Goal: Find contact information: Find contact information

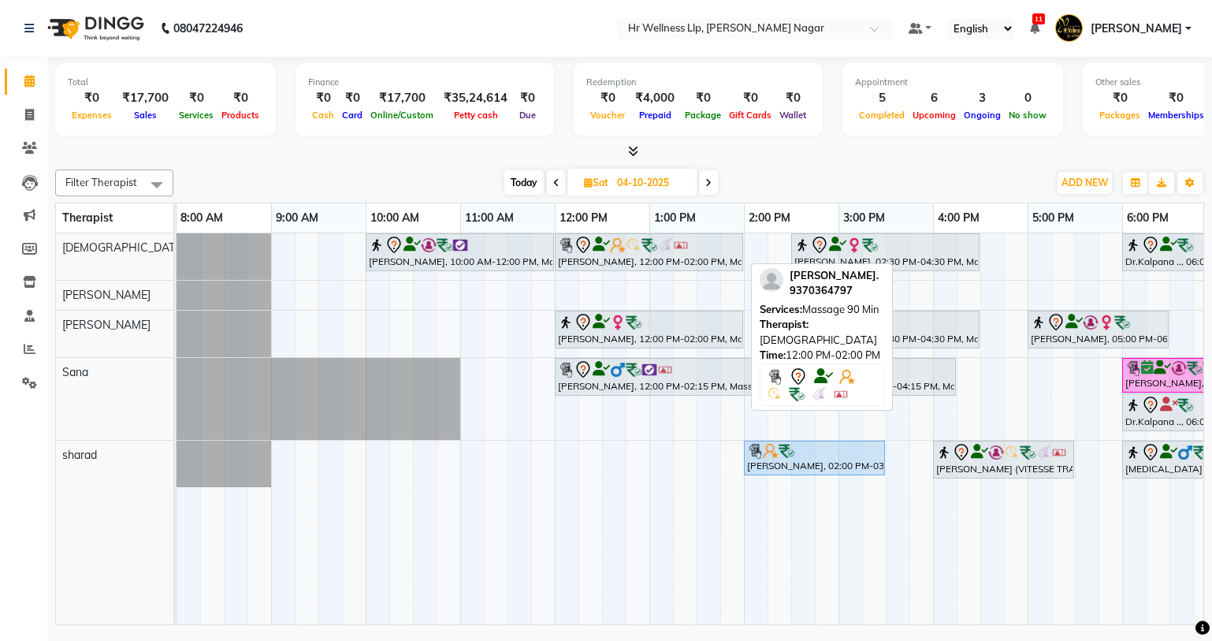
click at [656, 260] on div "[PERSON_NAME], 12:00 PM-02:00 PM, Massage 90 Min" at bounding box center [648, 252] width 185 height 33
select select "7"
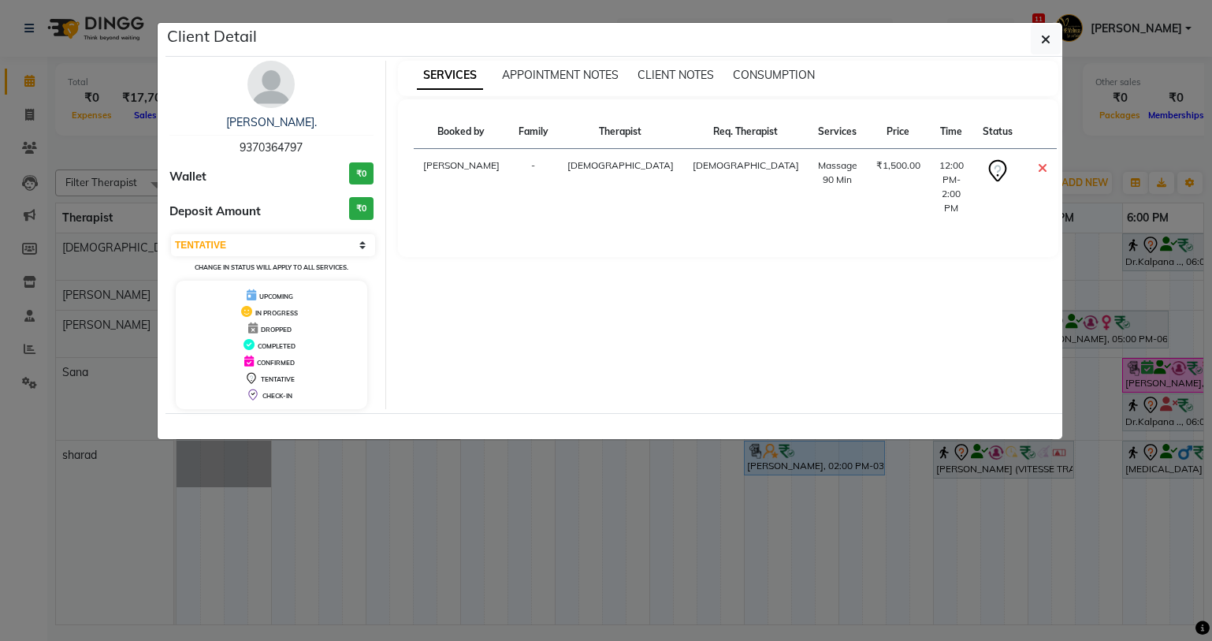
drag, startPoint x: 226, startPoint y: 147, endPoint x: 340, endPoint y: 139, distance: 113.7
click at [340, 139] on div "[PERSON_NAME]. 9370364797" at bounding box center [271, 135] width 204 height 42
copy span "9370364797"
click at [1041, 35] on icon "button" at bounding box center [1045, 39] width 9 height 13
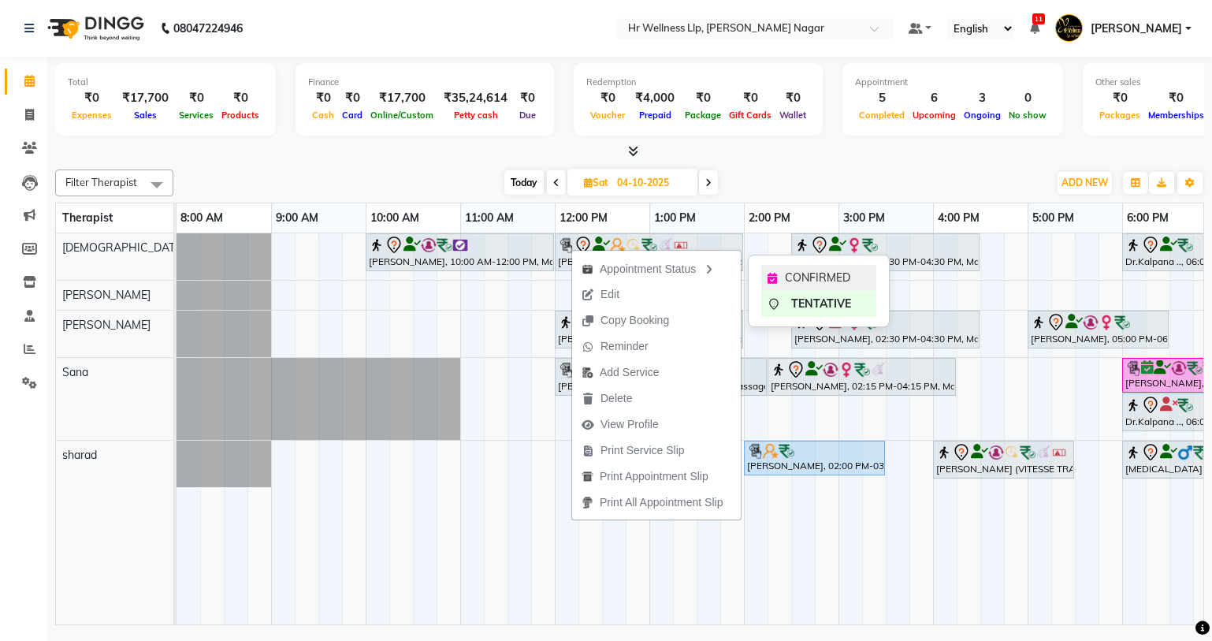
click at [838, 267] on div "CONFIRMED" at bounding box center [818, 278] width 115 height 26
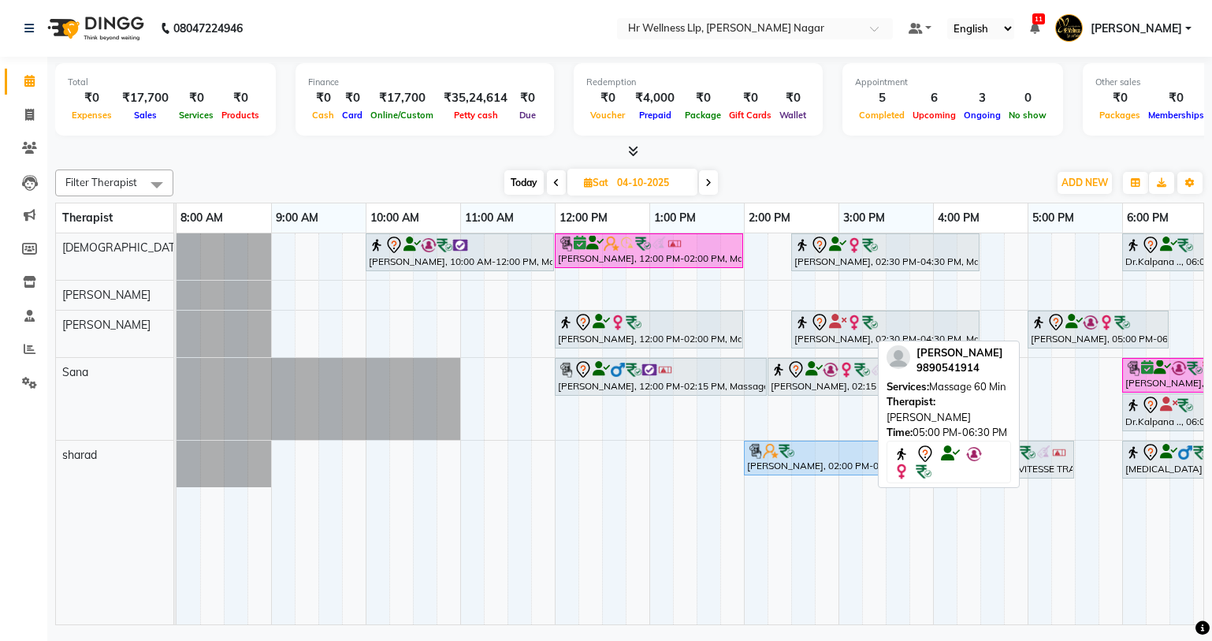
click at [1065, 321] on icon at bounding box center [1073, 321] width 17 height 1
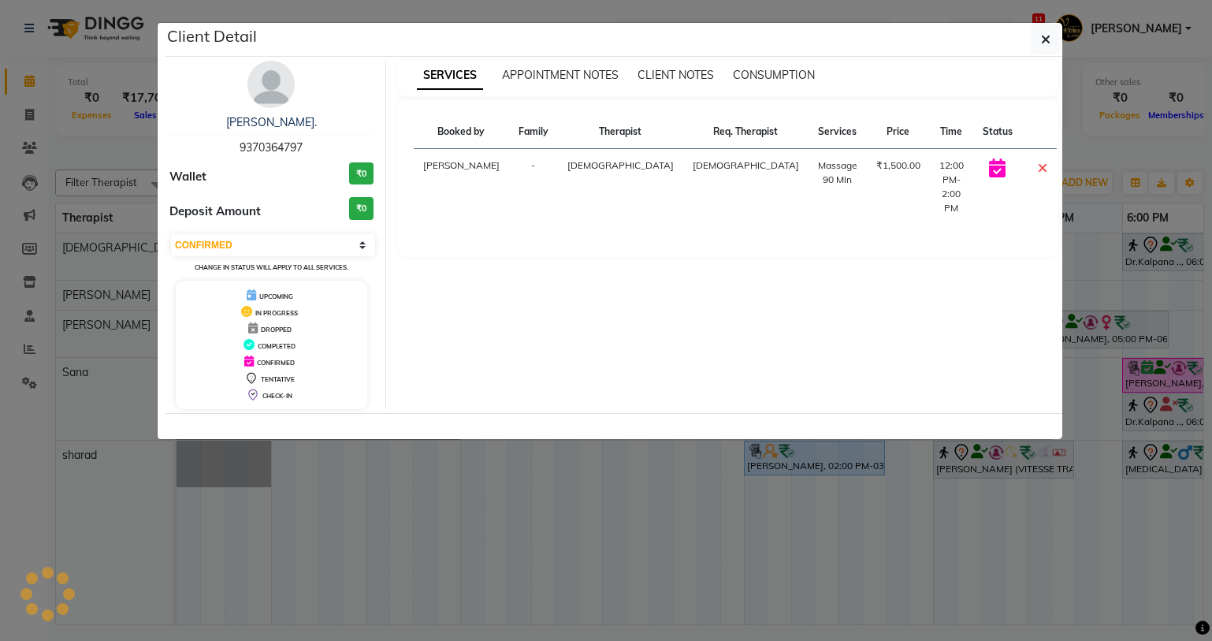
select select "7"
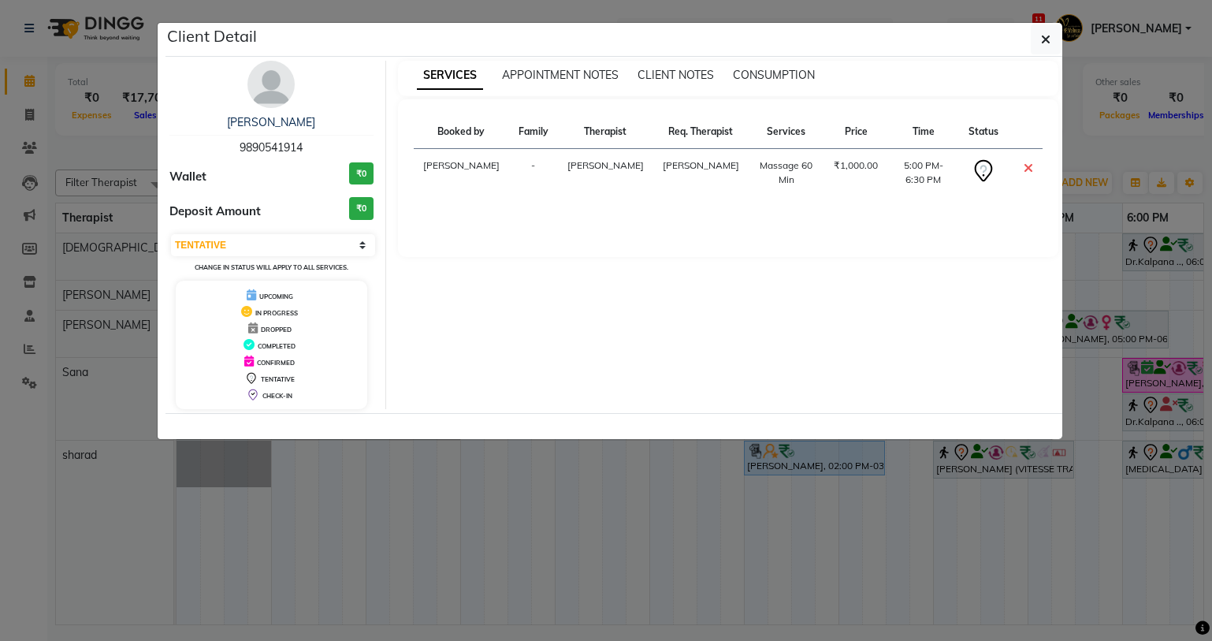
drag, startPoint x: 239, startPoint y: 146, endPoint x: 324, endPoint y: 146, distance: 85.1
click at [324, 146] on div "[PERSON_NAME] 9890541914" at bounding box center [271, 135] width 204 height 42
copy span "9890541914"
click at [1042, 50] on button "button" at bounding box center [1046, 39] width 30 height 30
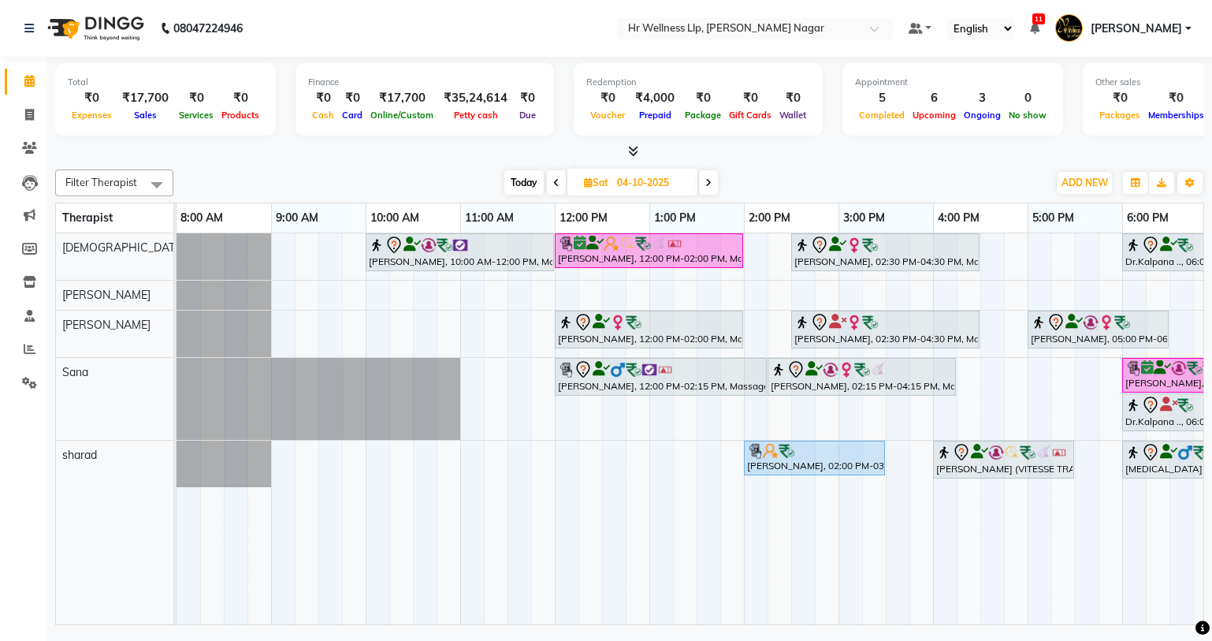
scroll to position [0, 202]
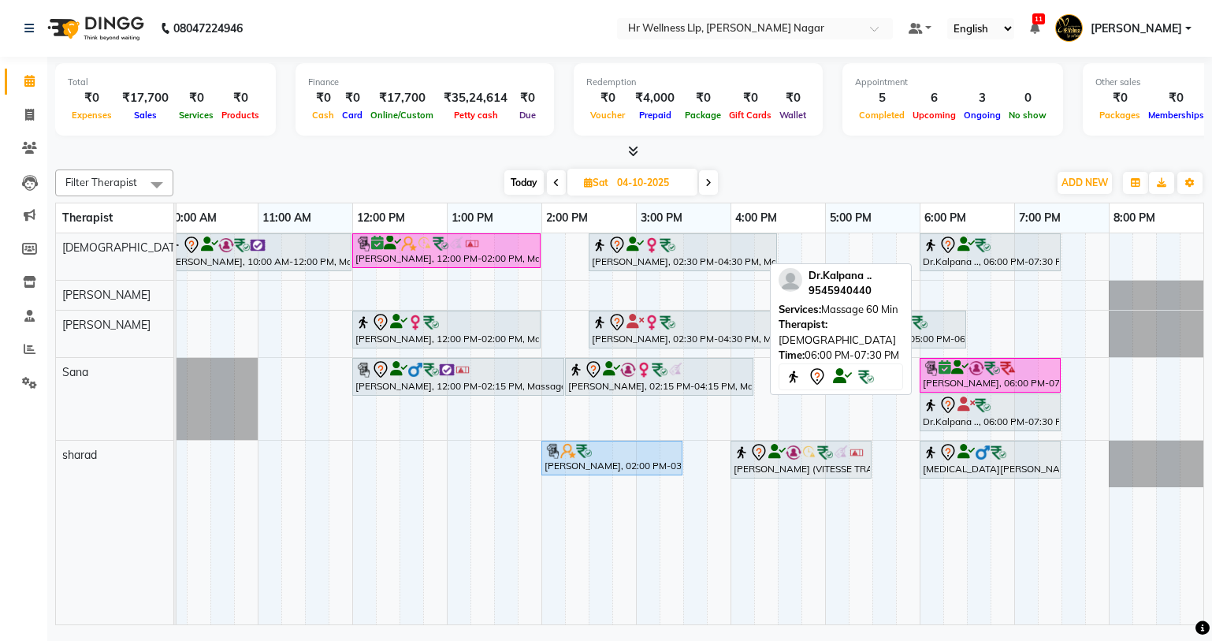
click at [1000, 240] on div at bounding box center [990, 245] width 135 height 19
select select "7"
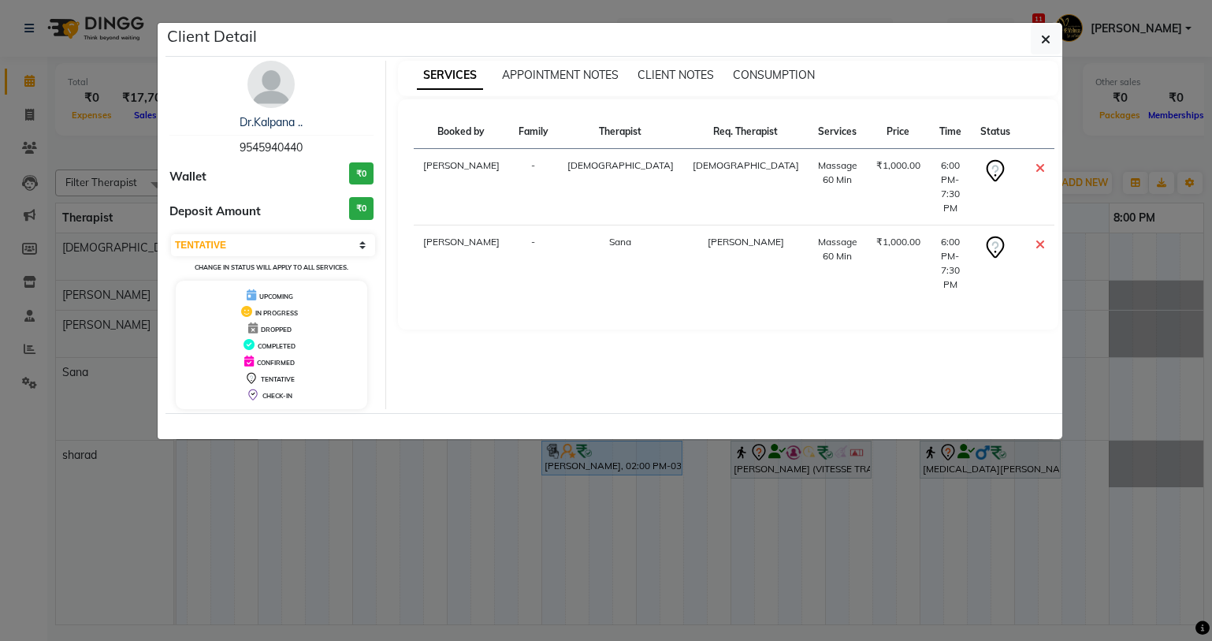
drag, startPoint x: 309, startPoint y: 139, endPoint x: 210, endPoint y: 152, distance: 99.4
click at [210, 152] on div "Dr.Kalpana .. 9545940440" at bounding box center [271, 135] width 204 height 42
copy span "9545940440"
click at [1045, 23] on div "Client Detail" at bounding box center [613, 40] width 897 height 34
click at [1045, 40] on icon "button" at bounding box center [1045, 39] width 9 height 13
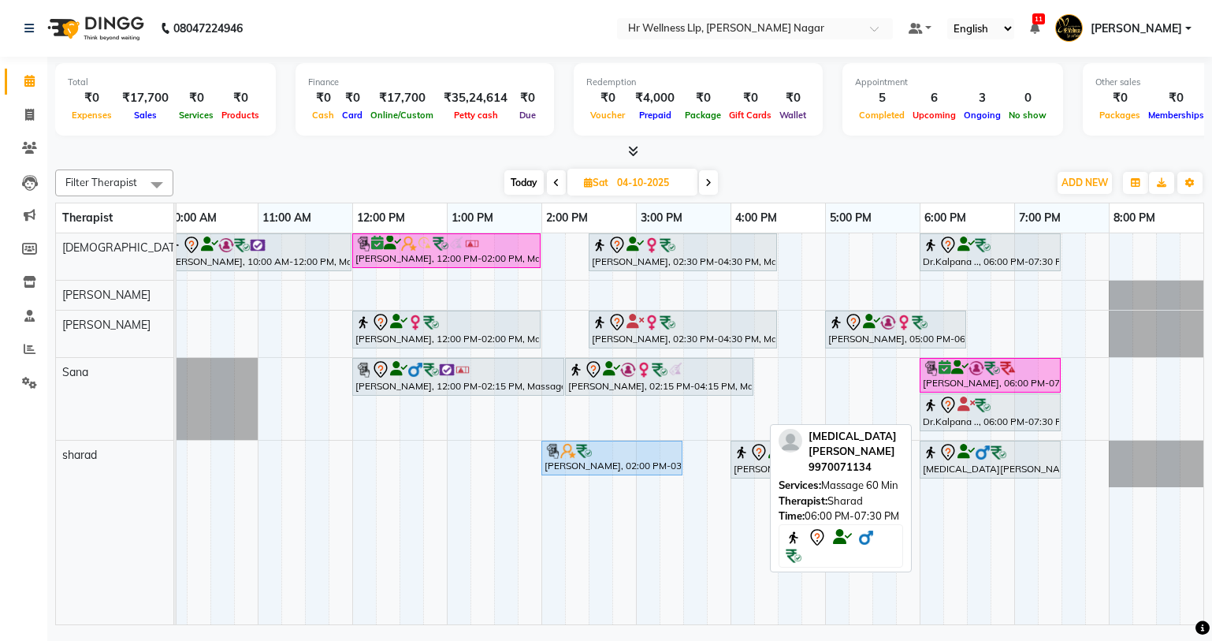
click at [1007, 473] on div "[MEDICAL_DATA][PERSON_NAME], 06:00 PM-07:30 PM, Massage 60 Min" at bounding box center [990, 459] width 138 height 33
select select "7"
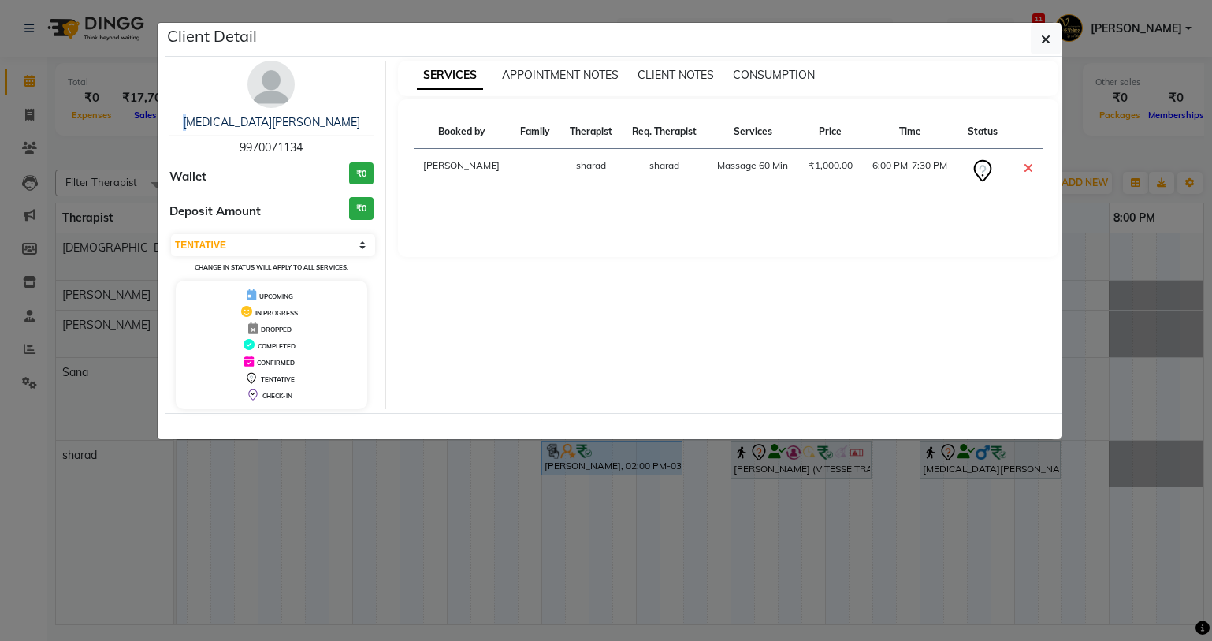
drag, startPoint x: 225, startPoint y: 120, endPoint x: 332, endPoint y: 134, distance: 107.3
click at [332, 134] on div "[MEDICAL_DATA][PERSON_NAME] 9970071134" at bounding box center [271, 135] width 204 height 42
copy link
drag, startPoint x: 322, startPoint y: 143, endPoint x: 237, endPoint y: 136, distance: 85.3
click at [237, 136] on div "[MEDICAL_DATA][PERSON_NAME] 9970071134" at bounding box center [271, 135] width 204 height 42
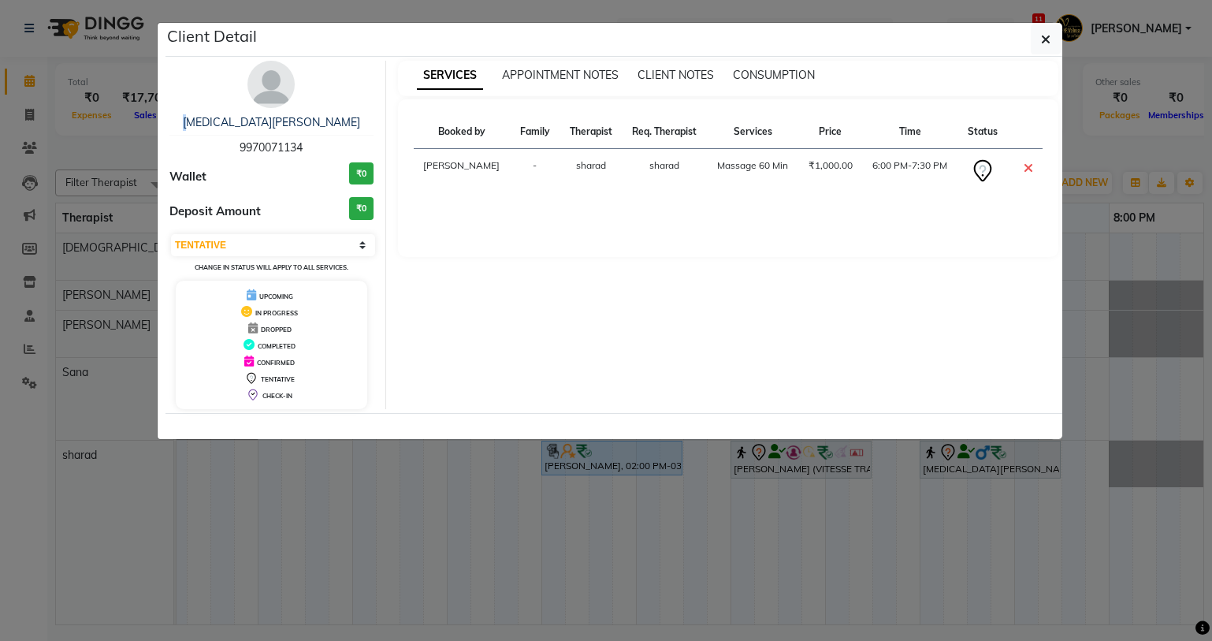
copy span "9970071134"
click at [1031, 47] on button "button" at bounding box center [1046, 39] width 30 height 30
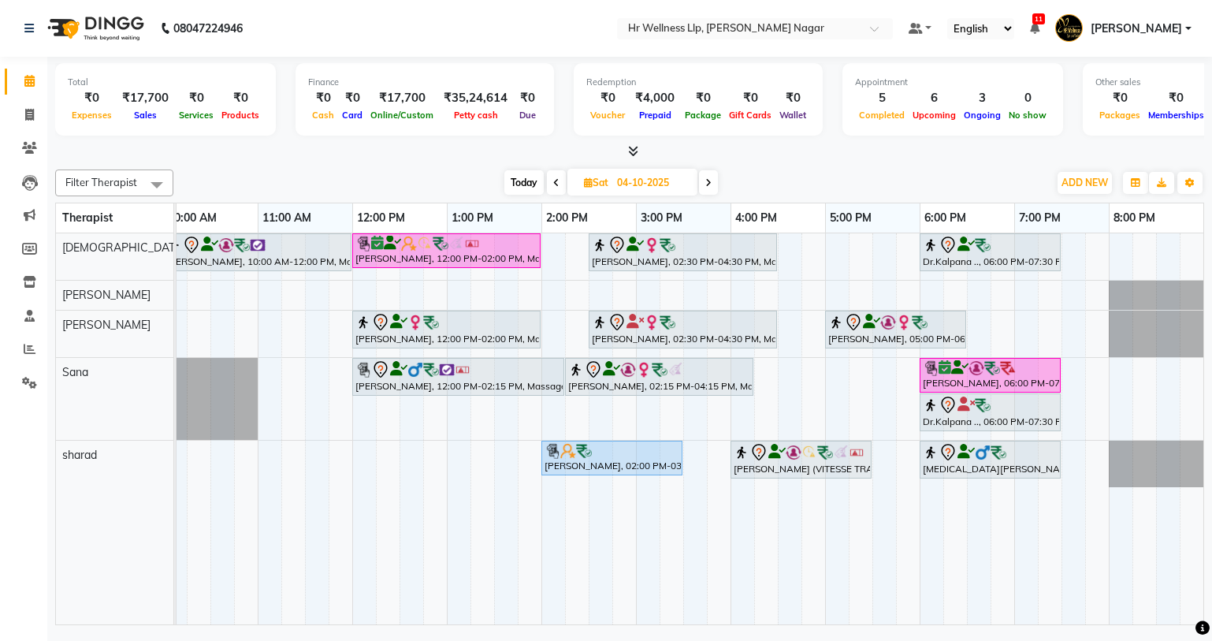
click at [709, 180] on icon at bounding box center [708, 182] width 6 height 9
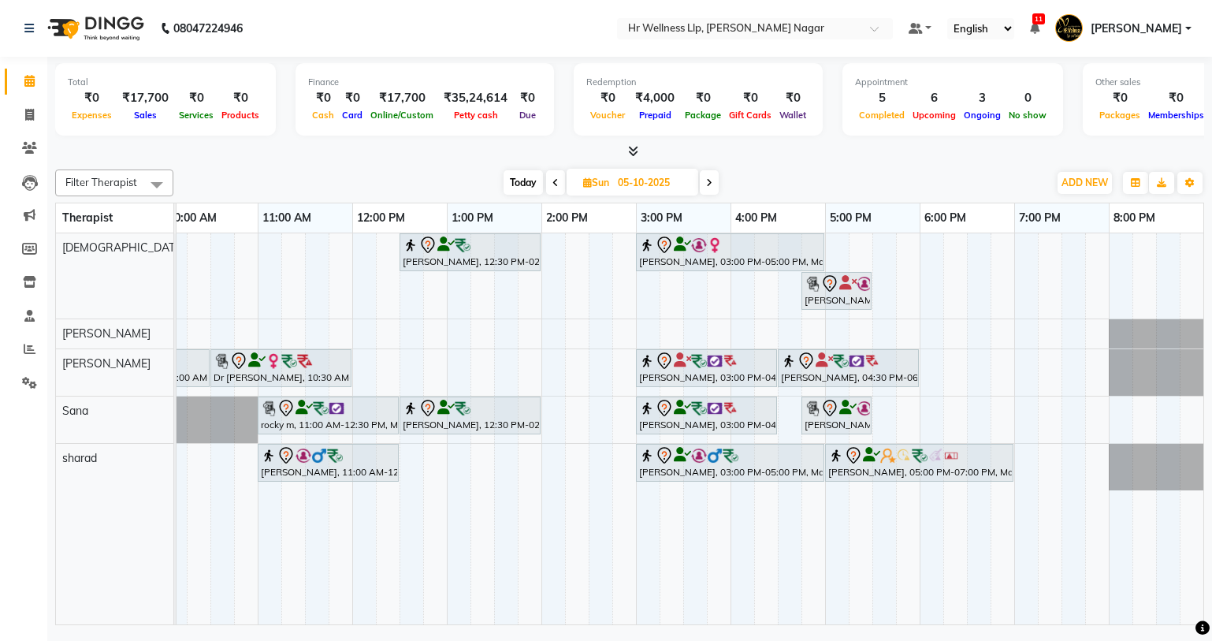
click at [550, 182] on span at bounding box center [555, 182] width 19 height 24
type input "04-10-2025"
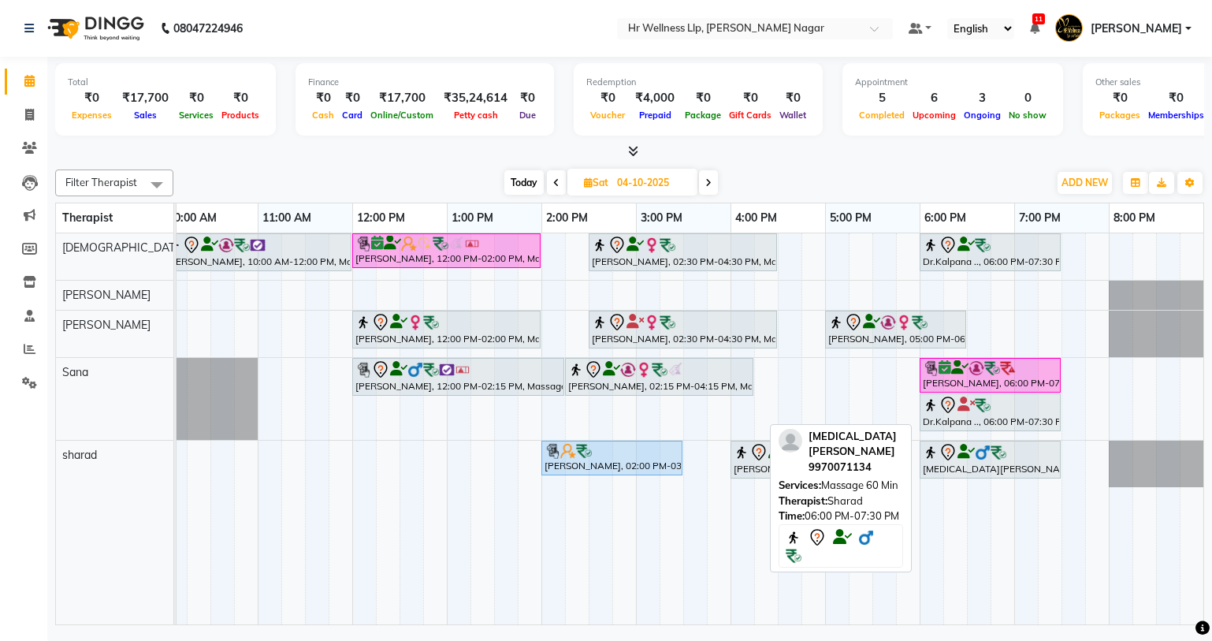
click at [972, 463] on div "[MEDICAL_DATA][PERSON_NAME], 06:00 PM-07:30 PM, Massage 60 Min" at bounding box center [990, 459] width 138 height 33
select select "7"
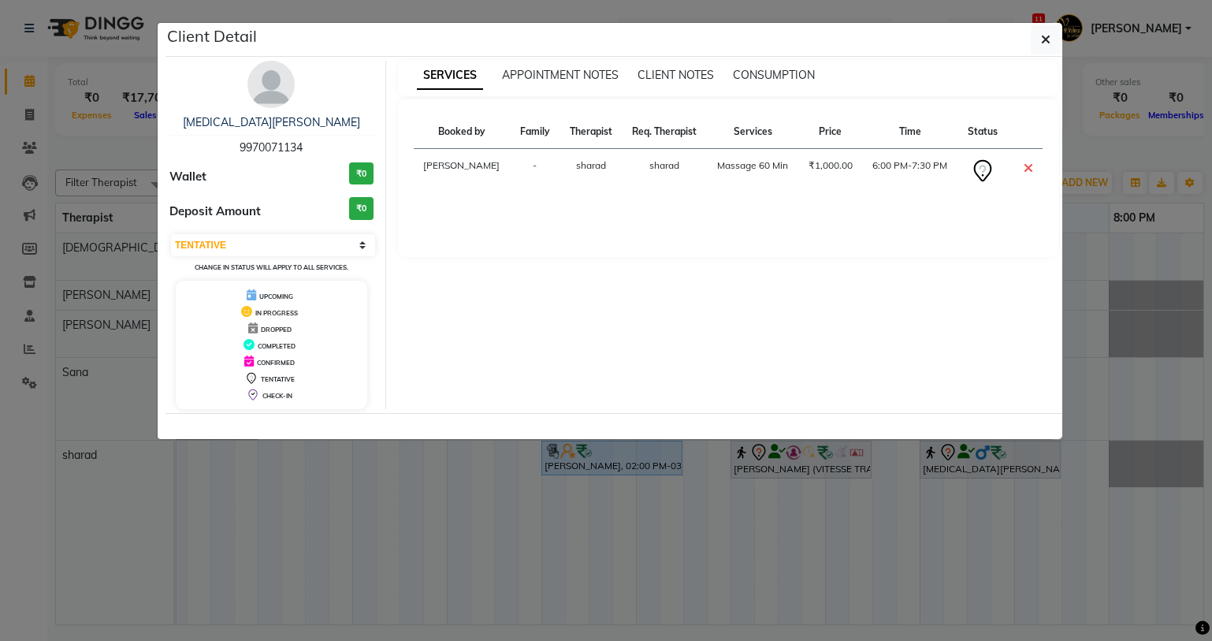
drag, startPoint x: 237, startPoint y: 145, endPoint x: 303, endPoint y: 155, distance: 67.0
click at [303, 155] on div "[MEDICAL_DATA][PERSON_NAME] 9970071134" at bounding box center [271, 135] width 204 height 42
copy span "9970071134"
click at [1053, 35] on button "button" at bounding box center [1046, 39] width 30 height 30
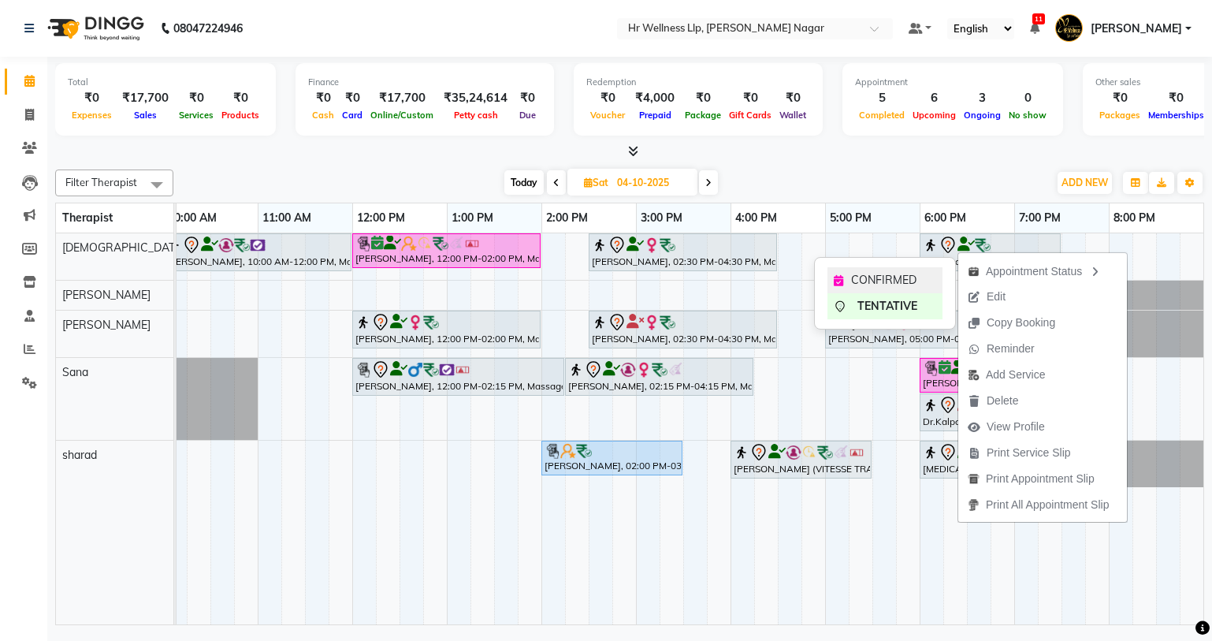
click at [922, 278] on div "CONFIRMED" at bounding box center [884, 280] width 115 height 26
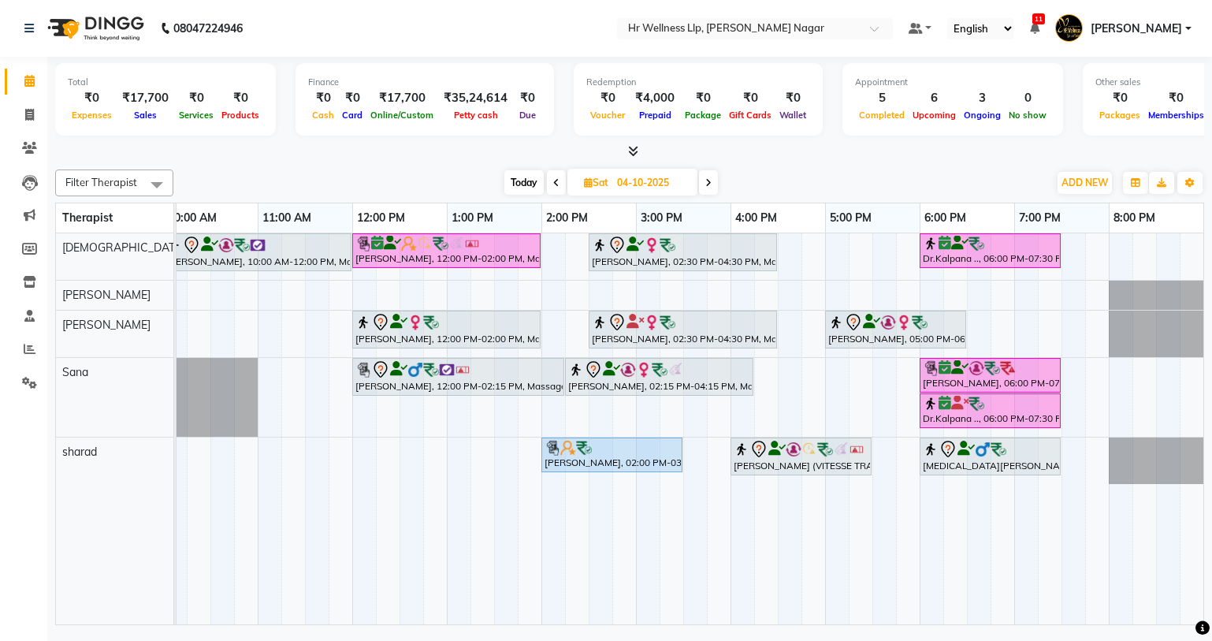
click at [513, 185] on span "Today" at bounding box center [523, 182] width 39 height 24
type input "03-10-2025"
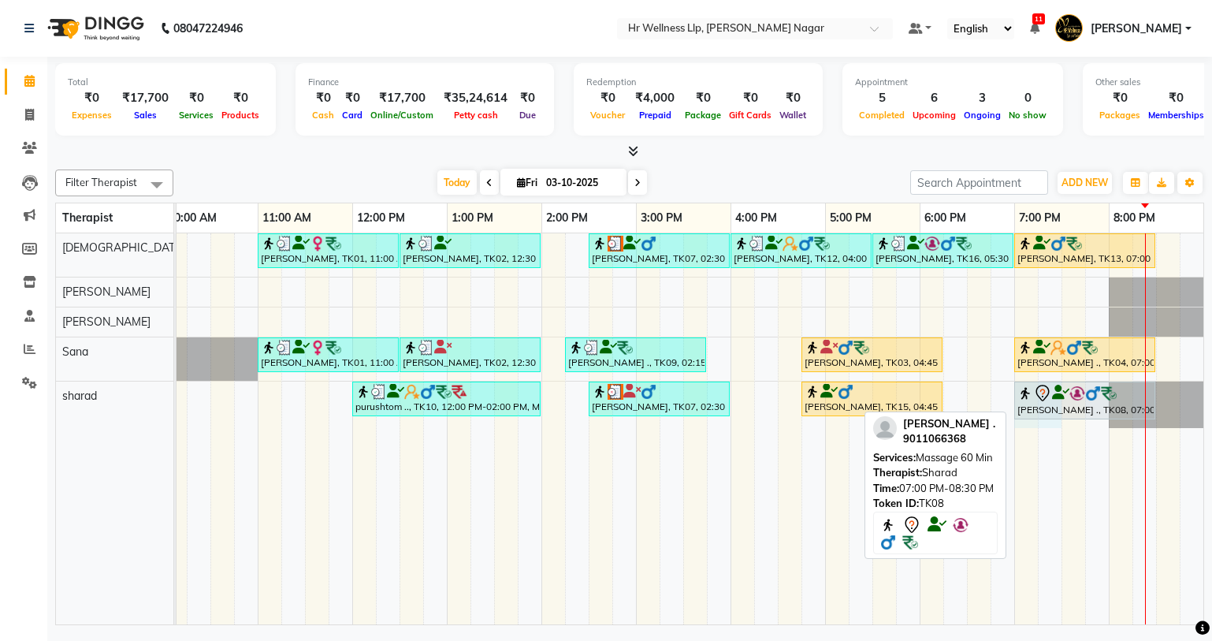
drag, startPoint x: 1020, startPoint y: 422, endPoint x: 1042, endPoint y: 404, distance: 29.2
click at [1042, 404] on div "[PERSON_NAME], TK01, 11:00 AM-12:30 PM, Massage 60 Min [PERSON_NAME], TK02, 12:…" at bounding box center [588, 428] width 1229 height 391
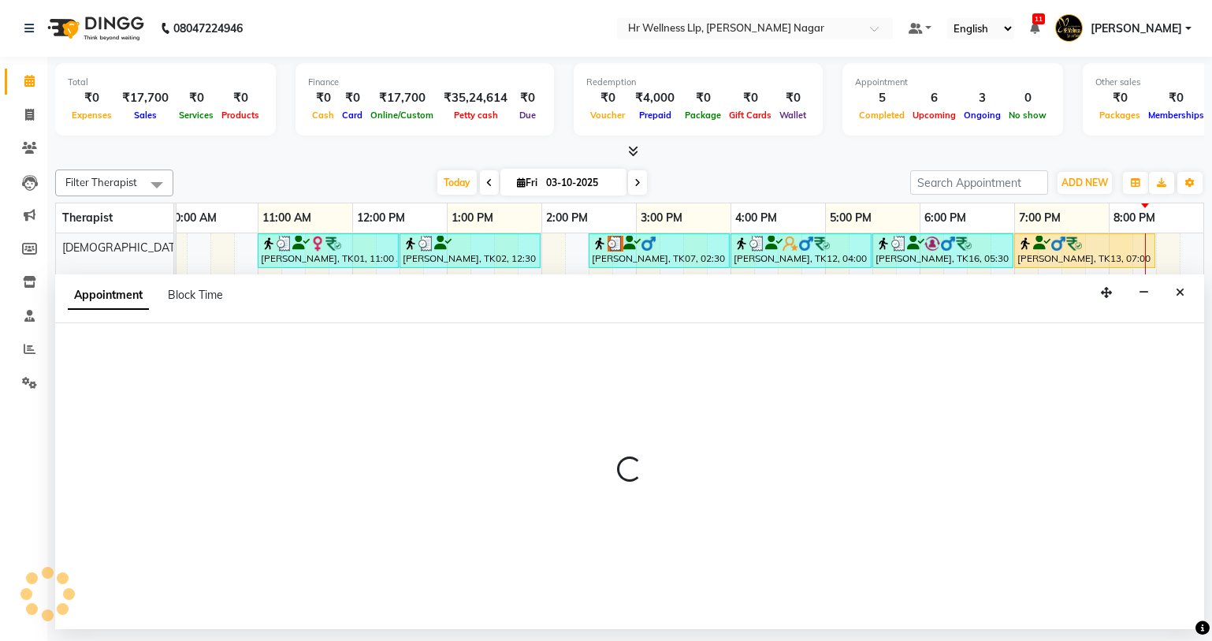
select select "86679"
select select "tentative"
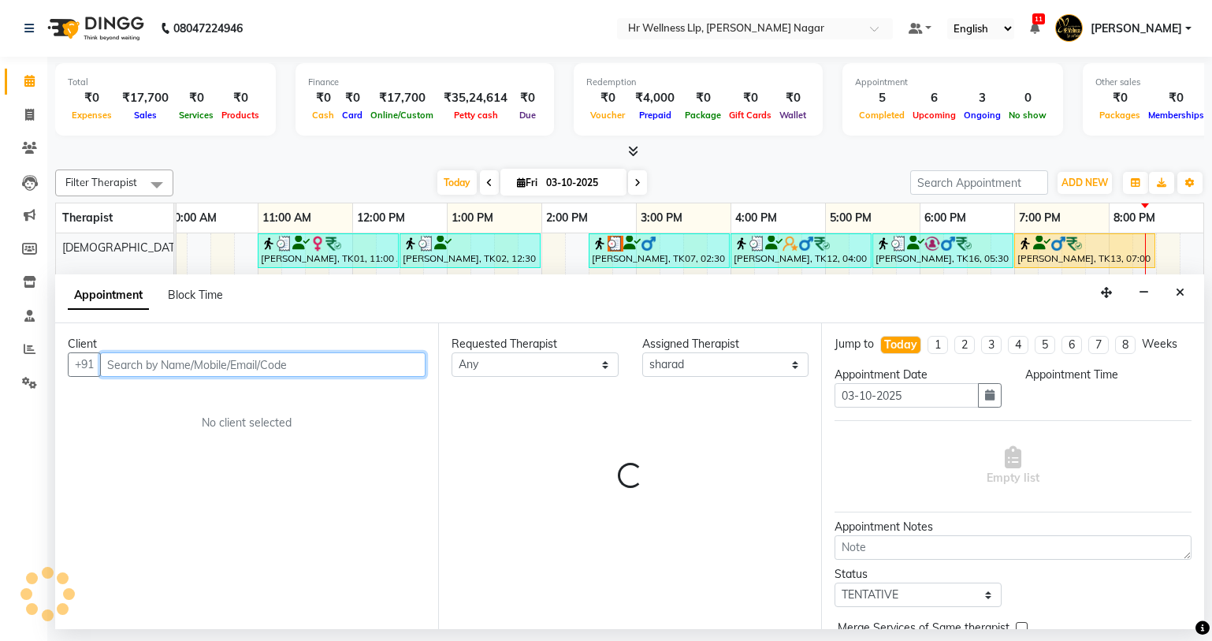
select select "1140"
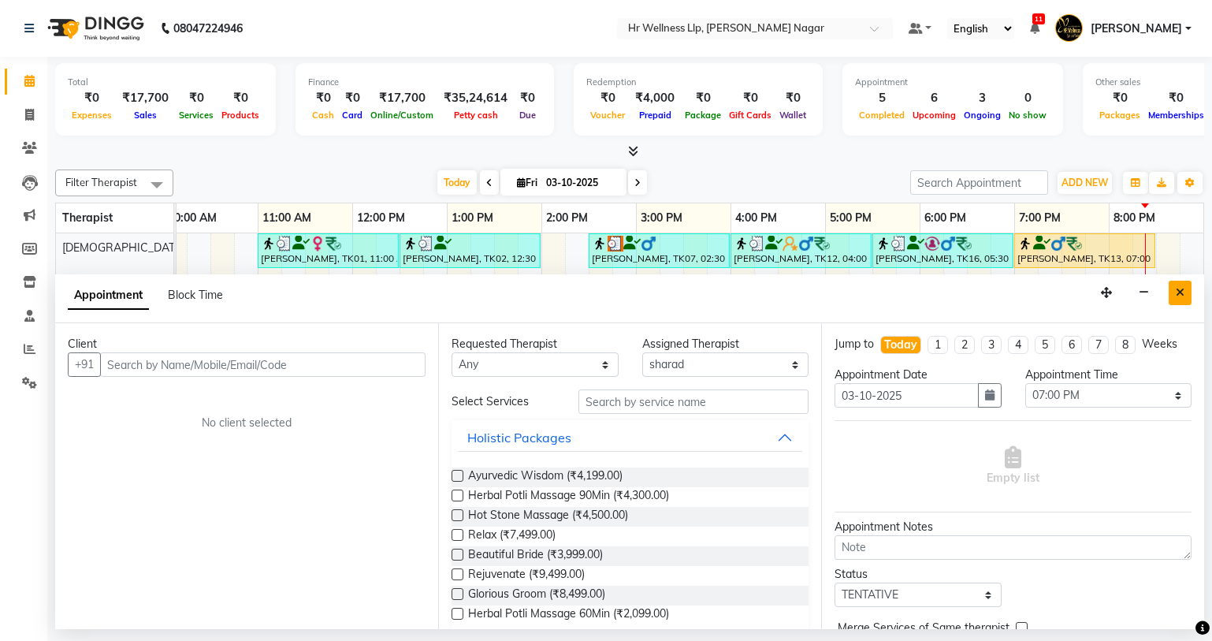
click at [1172, 299] on button "Close" at bounding box center [1179, 293] width 23 height 24
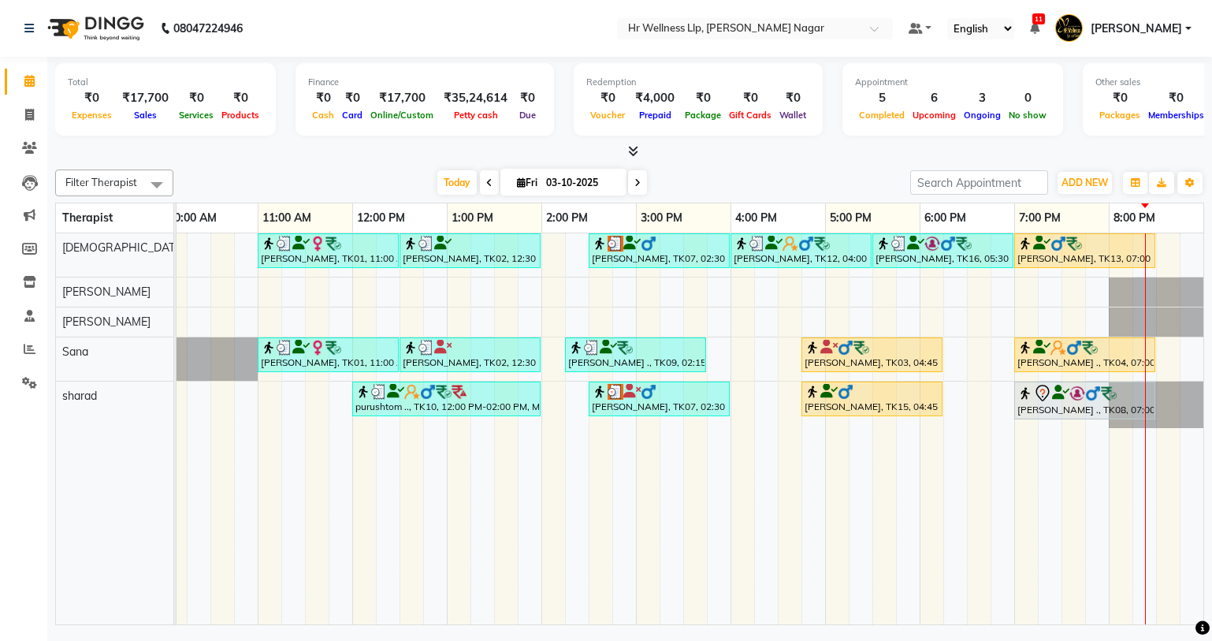
drag, startPoint x: 1105, startPoint y: 429, endPoint x: 1049, endPoint y: 427, distance: 56.0
click at [1058, 429] on tr at bounding box center [588, 428] width 1229 height 391
drag, startPoint x: 1018, startPoint y: 424, endPoint x: 1089, endPoint y: 429, distance: 71.1
click at [1089, 429] on tr at bounding box center [588, 428] width 1229 height 391
